Goal: Task Accomplishment & Management: Manage account settings

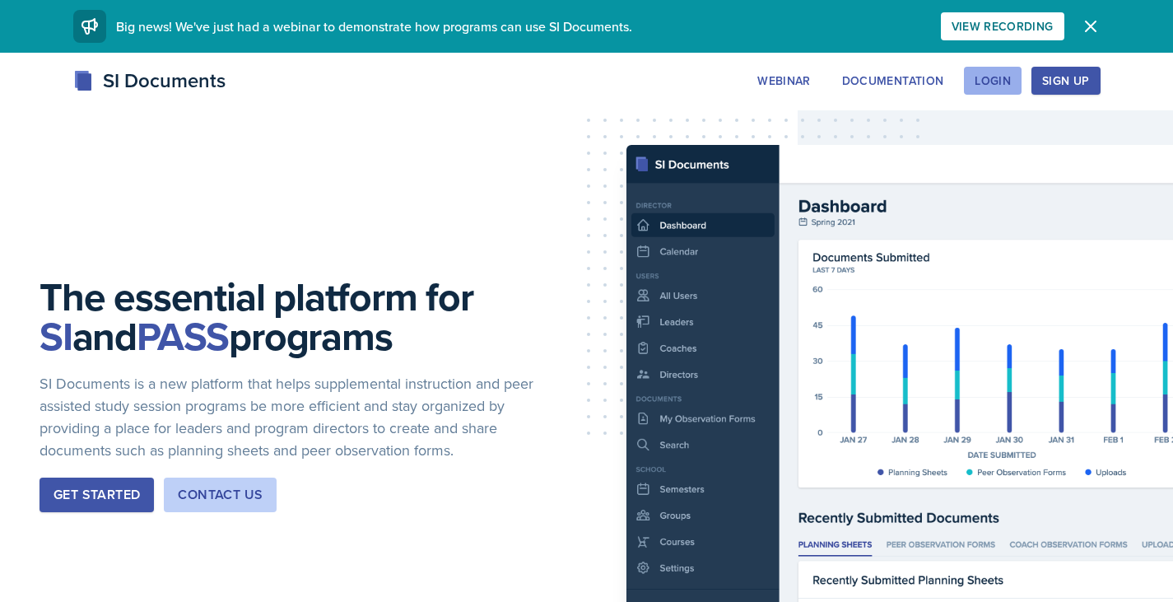
click at [1009, 86] on div "Login" at bounding box center [993, 80] width 36 height 13
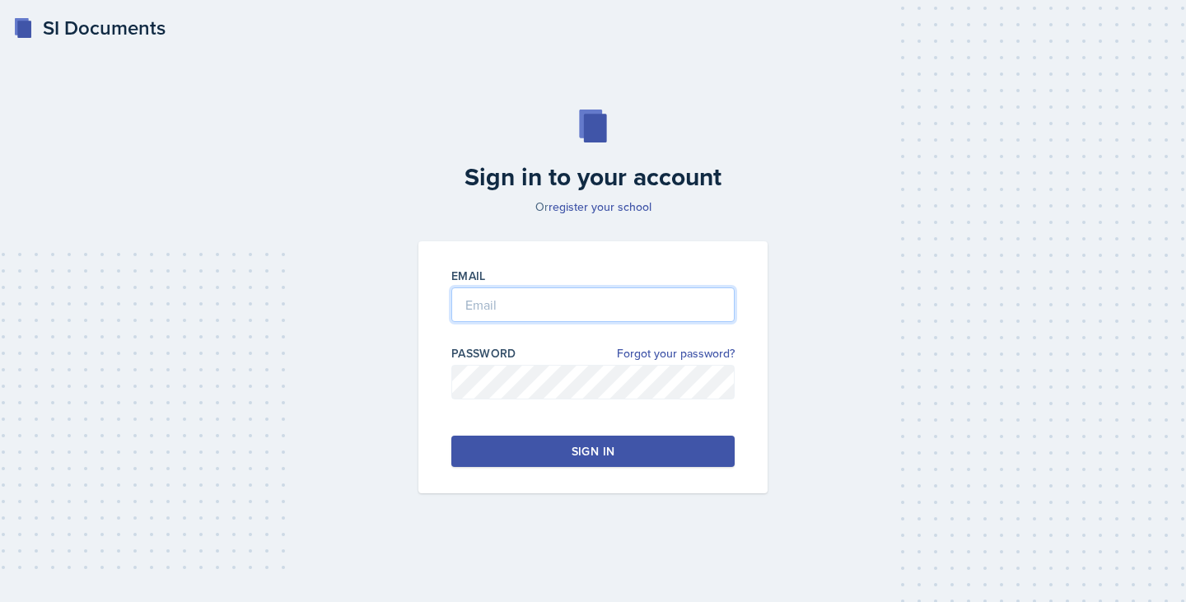
click at [502, 301] on input "email" at bounding box center [592, 304] width 283 height 35
type input "[PERSON_NAME][EMAIL_ADDRESS][PERSON_NAME][DOMAIN_NAME]"
click at [481, 432] on div "Email [PERSON_NAME][EMAIL_ADDRESS][PERSON_NAME][DOMAIN_NAME] Password Forgot yo…" at bounding box center [592, 367] width 349 height 252
click at [491, 452] on button "Sign in" at bounding box center [592, 451] width 283 height 31
